Goal: Information Seeking & Learning: Learn about a topic

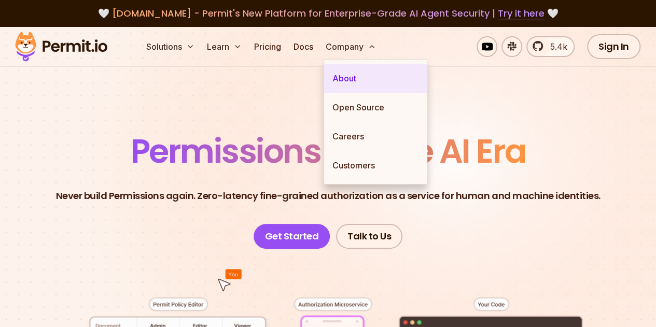
click at [348, 75] on link "About" at bounding box center [375, 78] width 103 height 29
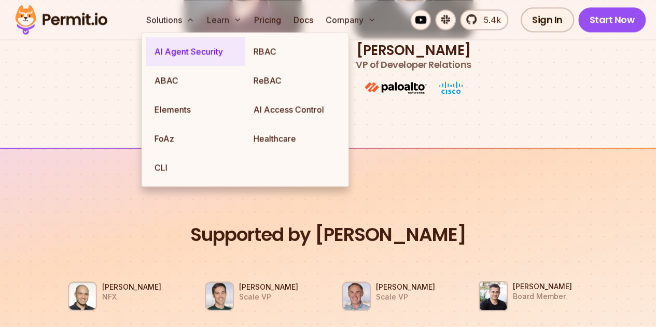
scroll to position [754, 0]
click at [178, 52] on link "AI Agent Security" at bounding box center [195, 51] width 99 height 29
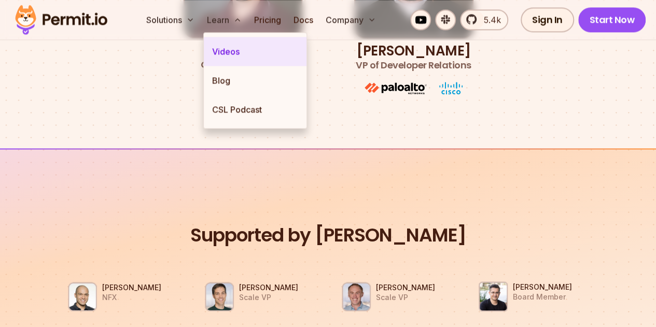
click at [230, 53] on link "Videos" at bounding box center [255, 51] width 103 height 29
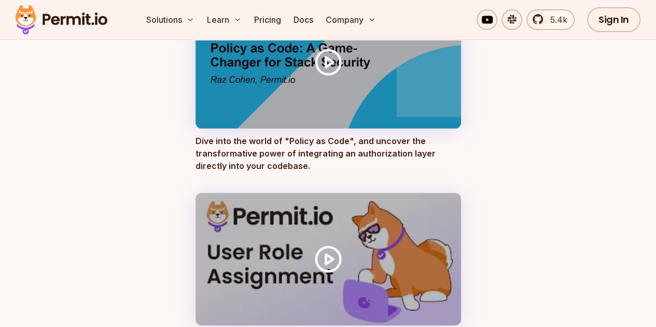
scroll to position [207, 0]
click at [263, 26] on link "Pricing" at bounding box center [267, 19] width 35 height 21
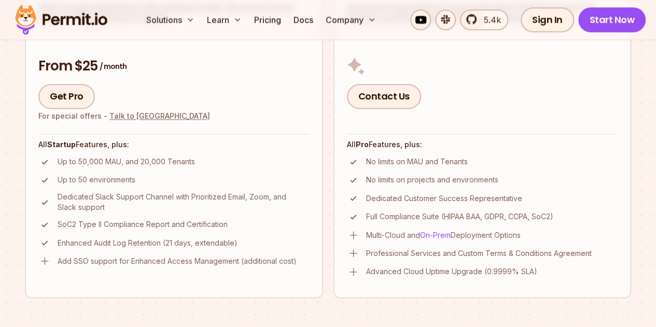
scroll to position [656, 0]
